Goal: Task Accomplishment & Management: Manage account settings

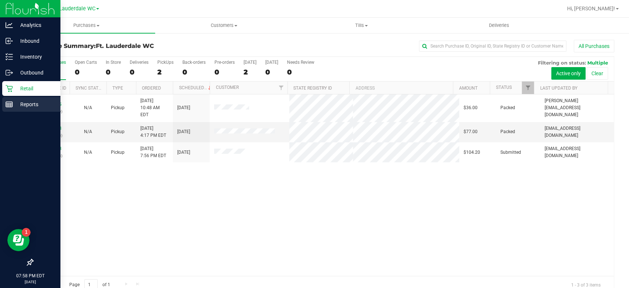
click at [17, 108] on p "Reports" at bounding box center [35, 104] width 44 height 9
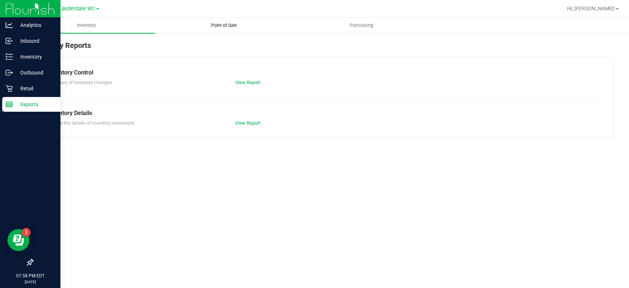
click at [237, 25] on span "Point of Sale" at bounding box center [224, 25] width 46 height 7
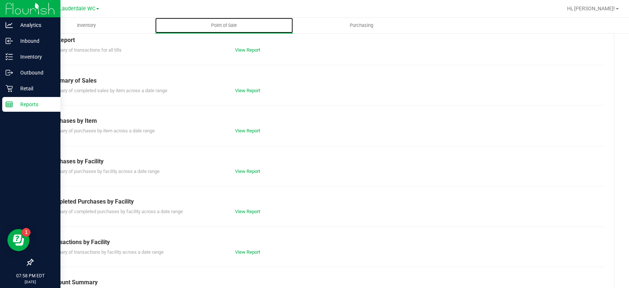
scroll to position [82, 0]
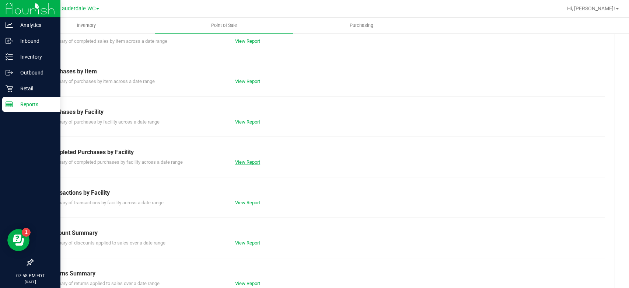
click at [243, 162] on link "View Report" at bounding box center [247, 162] width 25 height 6
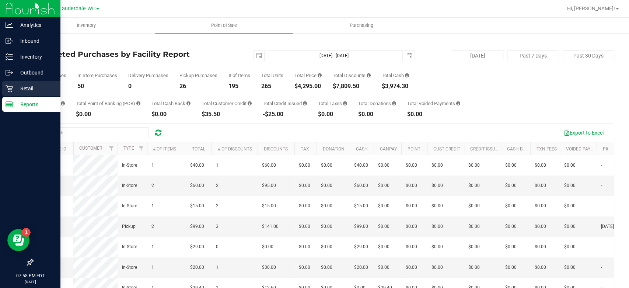
click at [0, 86] on link "Retail" at bounding box center [30, 89] width 60 height 16
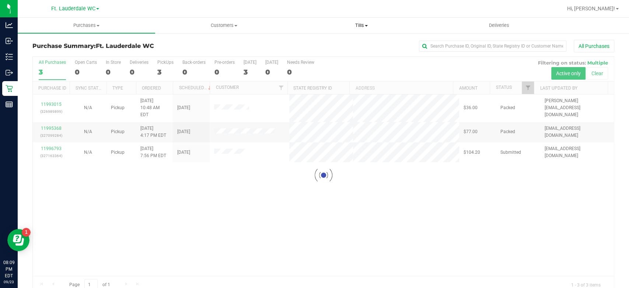
click at [361, 25] on span "Tills" at bounding box center [361, 25] width 137 height 7
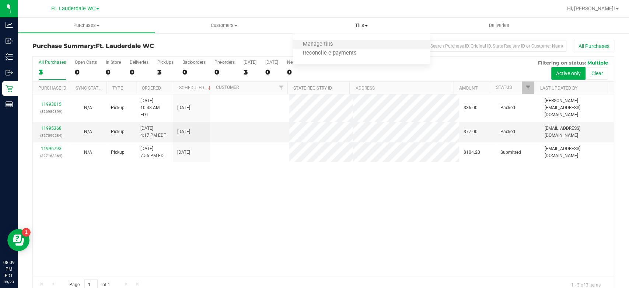
click at [351, 43] on li "Manage tills" at bounding box center [361, 44] width 137 height 9
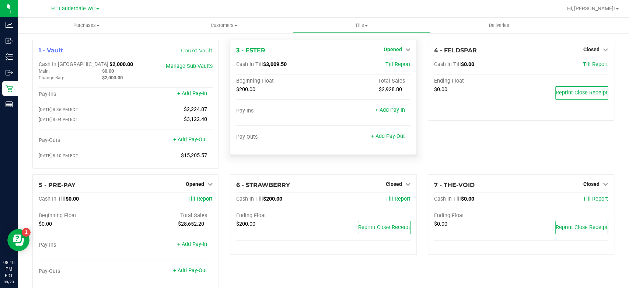
click at [393, 50] on span "Opened" at bounding box center [392, 49] width 18 height 6
click at [393, 62] on link "Close Till" at bounding box center [393, 65] width 20 height 6
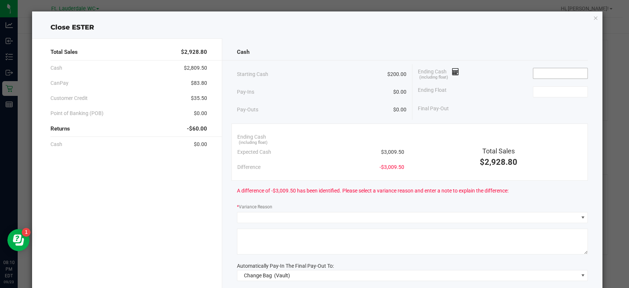
click at [556, 72] on input at bounding box center [560, 73] width 54 height 10
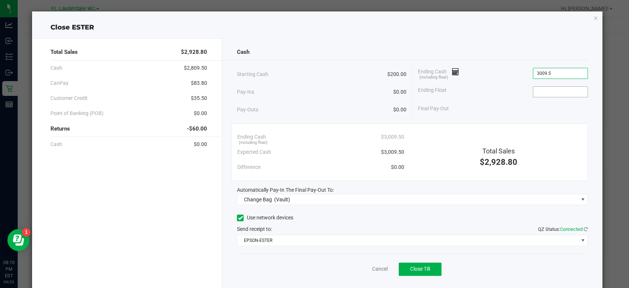
type input "$3,009.50"
click at [555, 91] on input at bounding box center [560, 92] width 54 height 10
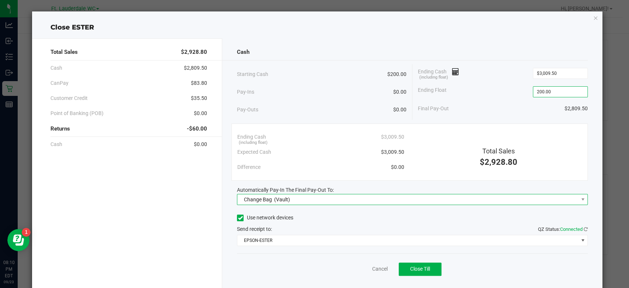
type input "$200.00"
click at [356, 200] on span "Change Bag (Vault)" at bounding box center [407, 199] width 341 height 10
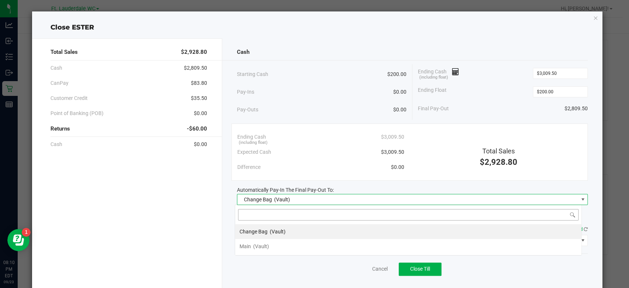
scroll to position [11, 347]
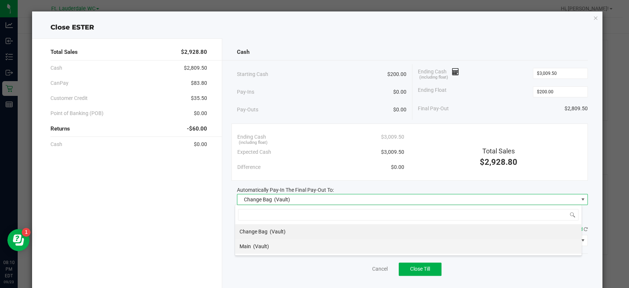
click at [291, 247] on li "Main (Vault)" at bounding box center [408, 246] width 346 height 15
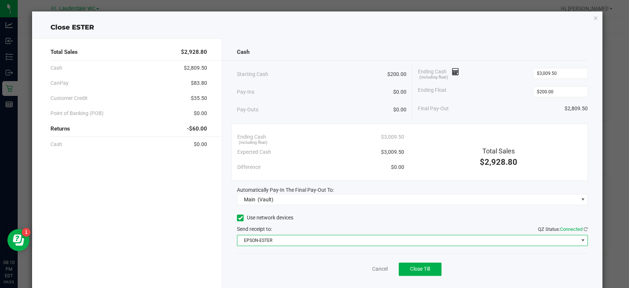
click at [297, 240] on span "EPSON-ESTER" at bounding box center [407, 240] width 341 height 10
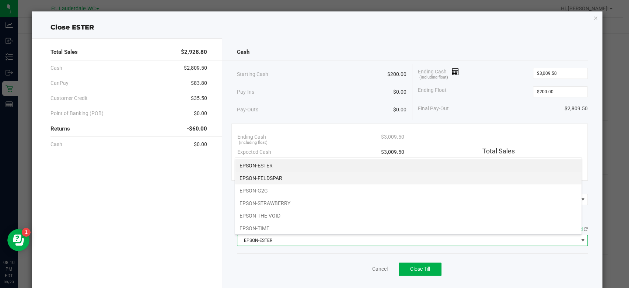
click at [328, 178] on li "EPSON-FELDSPAR" at bounding box center [408, 178] width 346 height 13
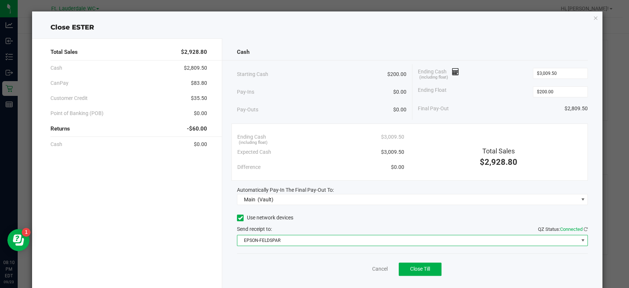
click at [293, 250] on div "Cash Starting Cash $200.00 Pay-Ins $0.00 Pay-Outs $0.00 Ending Cash (including …" at bounding box center [412, 166] width 380 height 256
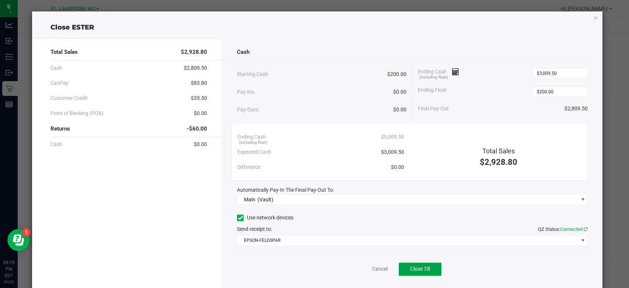
click at [410, 273] on button "Close Till" at bounding box center [419, 268] width 43 height 13
click at [370, 270] on div "Dismiss Reprint Closing Receipt" at bounding box center [412, 267] width 351 height 28
click at [366, 267] on link "Dismiss" at bounding box center [363, 269] width 18 height 8
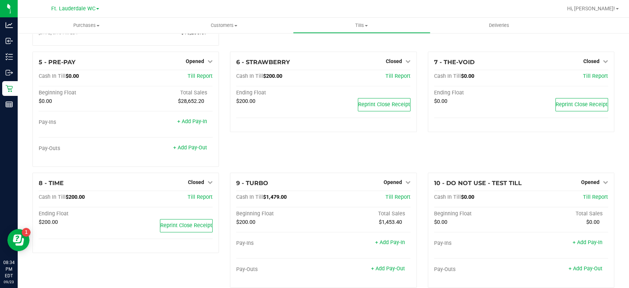
scroll to position [157, 0]
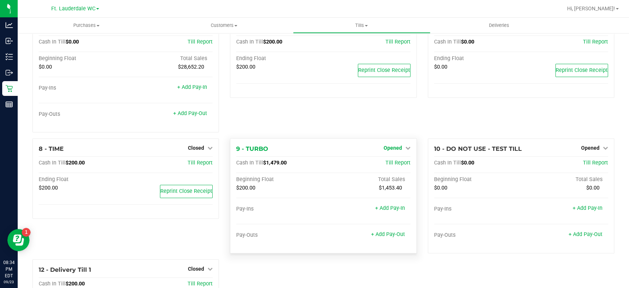
click at [383, 148] on span "Opened" at bounding box center [392, 148] width 18 height 6
click at [383, 160] on link "Close Till" at bounding box center [393, 163] width 20 height 6
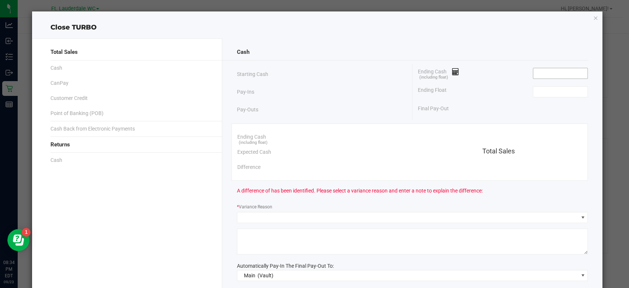
click at [549, 70] on input at bounding box center [560, 73] width 54 height 10
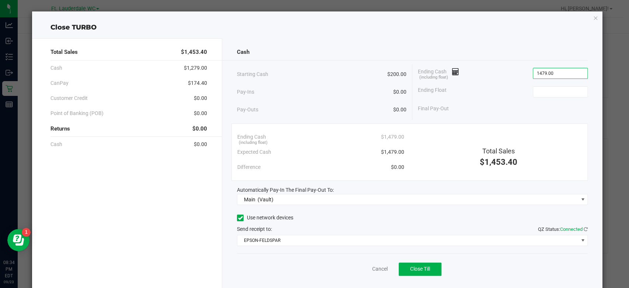
type input "$1,479.00"
click at [545, 96] on div "Ending Float" at bounding box center [503, 91] width 170 height 18
click at [551, 91] on input at bounding box center [560, 92] width 54 height 10
type input "$200.00"
click at [421, 268] on span "Close Till" at bounding box center [420, 269] width 20 height 6
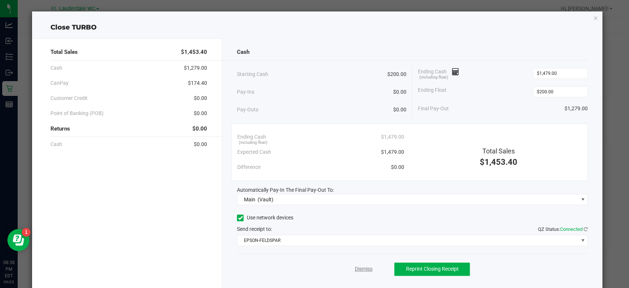
click at [363, 268] on link "Dismiss" at bounding box center [363, 269] width 18 height 8
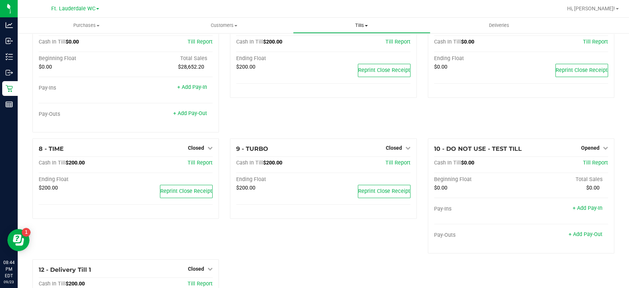
click at [358, 20] on uib-tab-heading "Tills Manage tills Reconcile e-payments" at bounding box center [361, 25] width 137 height 15
click at [336, 54] on span "Reconcile e-payments" at bounding box center [329, 53] width 73 height 6
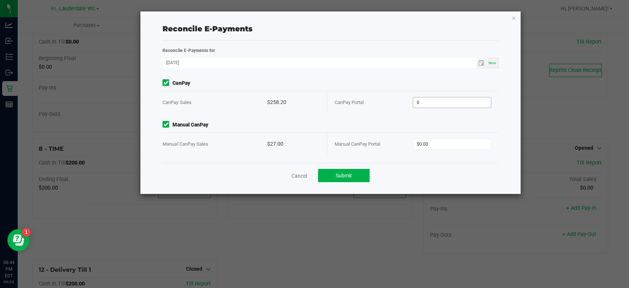
click at [426, 99] on input "0" at bounding box center [452, 102] width 78 height 10
type input "$258.20"
click at [440, 144] on input "0" at bounding box center [452, 144] width 78 height 10
type input "$27.00"
click at [437, 164] on div "Cancel Submit" at bounding box center [329, 174] width 335 height 25
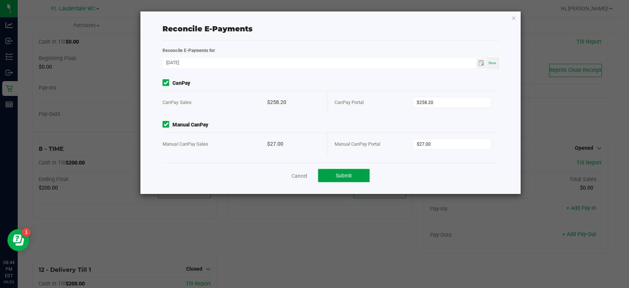
click at [359, 171] on button "Submit" at bounding box center [344, 175] width 52 height 13
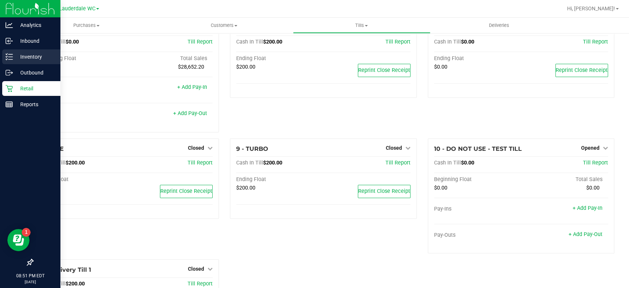
click at [18, 56] on p "Inventory" at bounding box center [35, 56] width 44 height 9
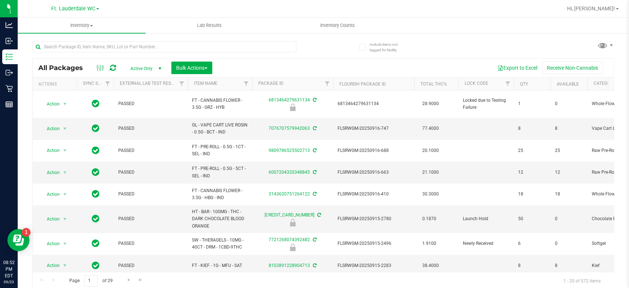
click at [330, 34] on div "Include items not tagged for facility All Packages Active Only Active Only Lab …" at bounding box center [323, 144] width 611 height 225
click at [333, 29] on uib-tab-heading "Inventory Counts" at bounding box center [337, 25] width 127 height 15
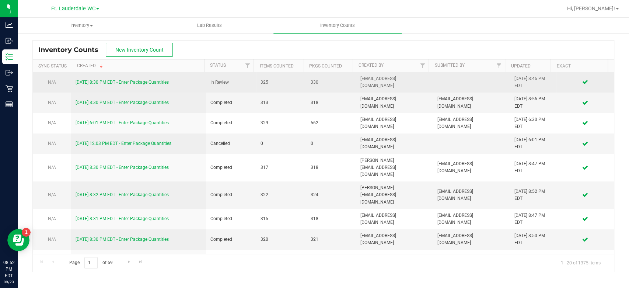
click at [91, 82] on link "9/23/25 8:30 PM EDT - Enter Package Quantities" at bounding box center [121, 82] width 93 height 5
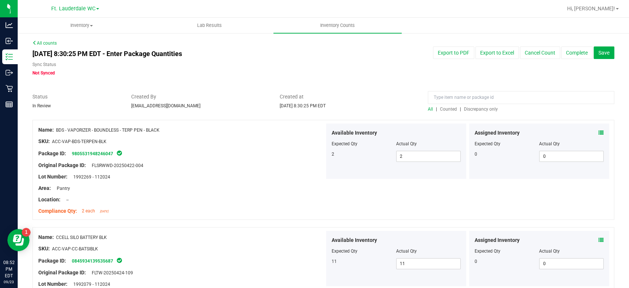
click at [477, 110] on span "Discrepancy only" at bounding box center [481, 108] width 34 height 5
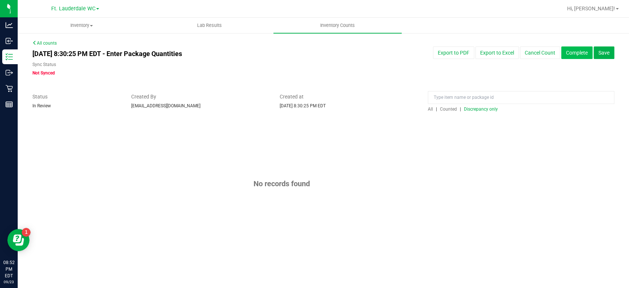
click at [569, 55] on button "Complete" at bounding box center [576, 52] width 31 height 13
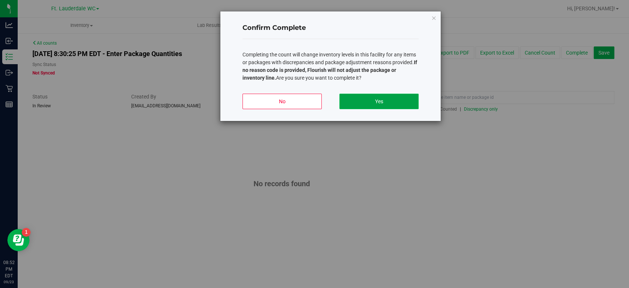
click at [385, 105] on button "Yes" at bounding box center [378, 101] width 79 height 15
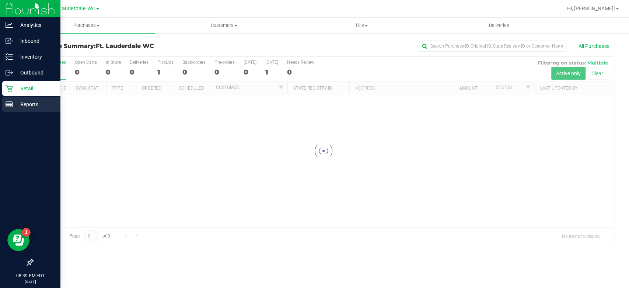
click at [31, 103] on p "Reports" at bounding box center [35, 104] width 44 height 9
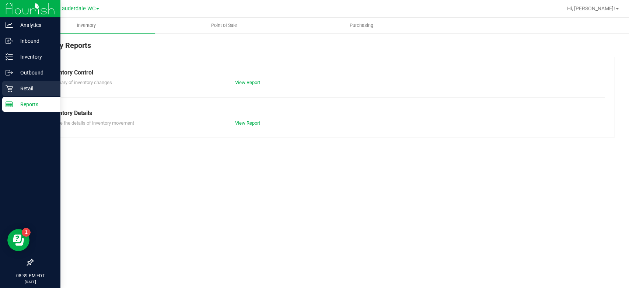
click at [10, 89] on icon at bounding box center [9, 88] width 7 height 7
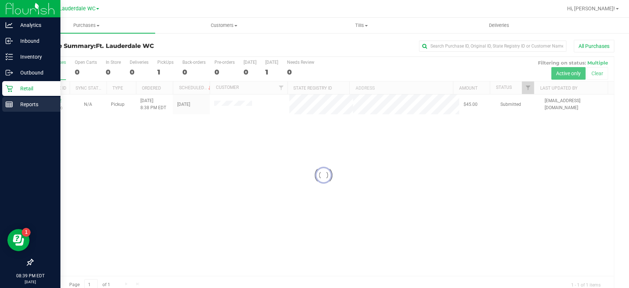
click at [0, 105] on link "Reports" at bounding box center [30, 105] width 60 height 16
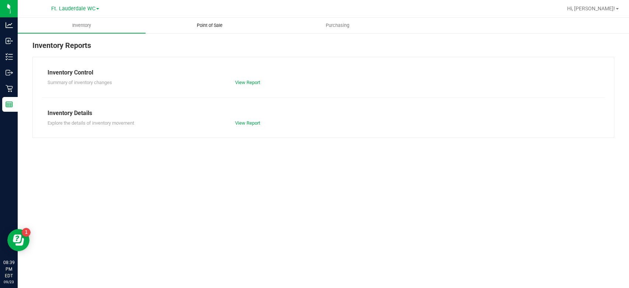
click at [204, 26] on span "Point of Sale" at bounding box center [210, 25] width 46 height 7
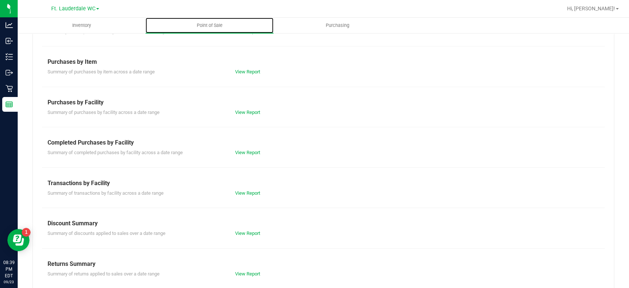
scroll to position [99, 0]
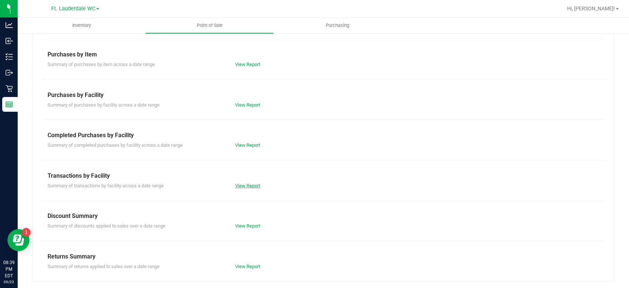
click at [240, 183] on link "View Report" at bounding box center [247, 186] width 25 height 6
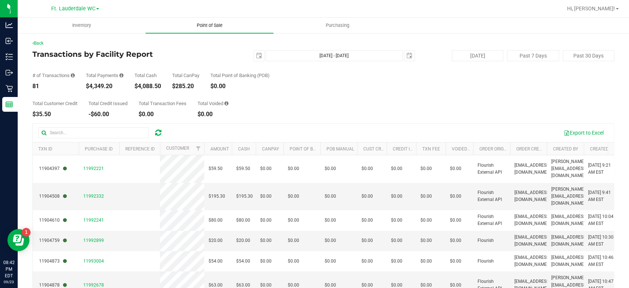
click at [209, 29] on uib-tab-heading "Point of Sale" at bounding box center [209, 25] width 128 height 15
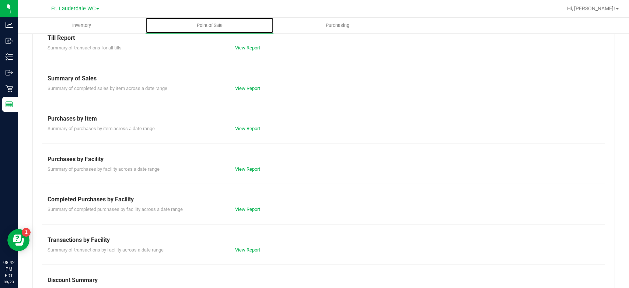
scroll to position [82, 0]
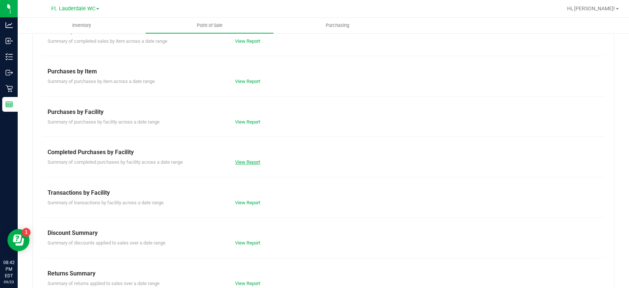
click at [252, 159] on link "View Report" at bounding box center [247, 162] width 25 height 6
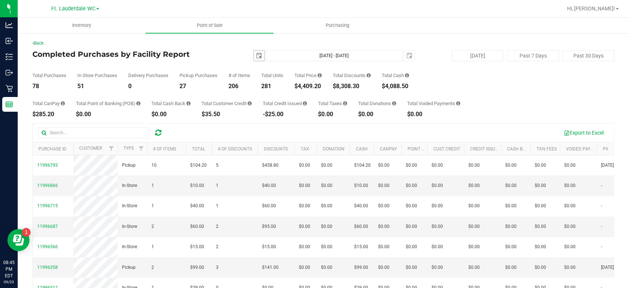
click at [256, 55] on span "select" at bounding box center [259, 56] width 6 height 6
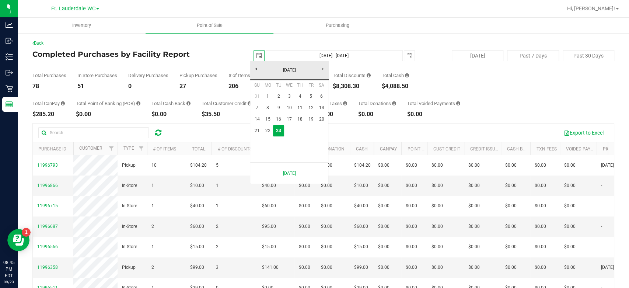
scroll to position [0, 18]
click at [255, 134] on link "21" at bounding box center [257, 130] width 11 height 11
type input "2025-09-21"
type input "Sep 21, 2025 - Sep 23, 2025"
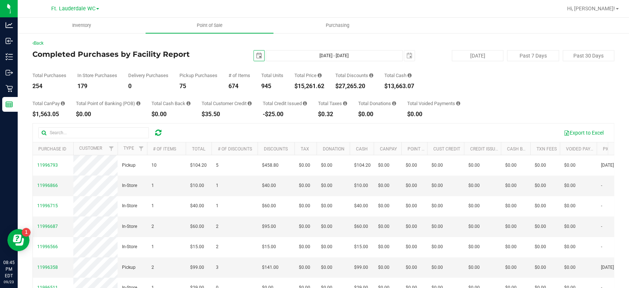
click at [256, 56] on span "select" at bounding box center [259, 56] width 6 height 6
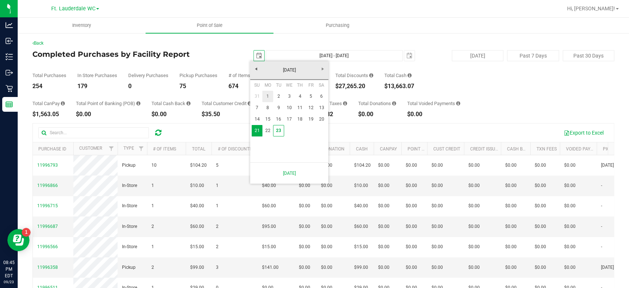
click at [266, 96] on link "1" at bounding box center [267, 96] width 11 height 11
type input "2025-09-01"
type input "Sep 1, 2025 - Sep 23, 2025"
